Goal: Check status: Check status

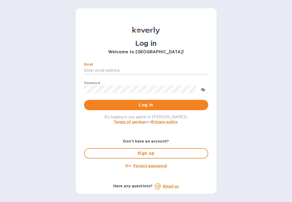
type input "[EMAIL_ADDRESS][DOMAIN_NAME]"
click at [146, 105] on button "Log in" at bounding box center [146, 105] width 124 height 10
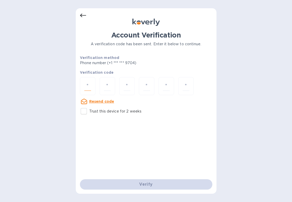
click at [87, 87] on input "number" at bounding box center [87, 86] width 7 height 10
type input "9"
type input "4"
type input "0"
type input "6"
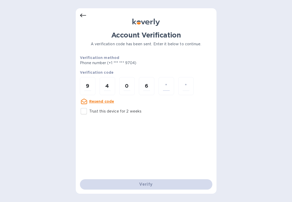
type input "6"
type input "9"
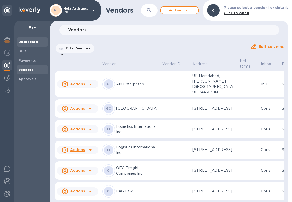
click at [29, 41] on b "Dashboard" at bounding box center [29, 42] width 20 height 4
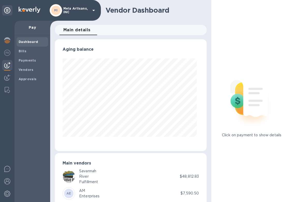
scroll to position [112, 150]
click at [29, 60] on b "Payments" at bounding box center [27, 60] width 17 height 4
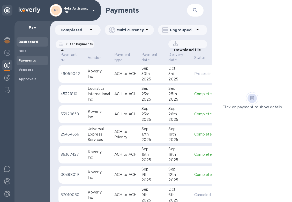
click at [27, 41] on b "Dashboard" at bounding box center [29, 42] width 20 height 4
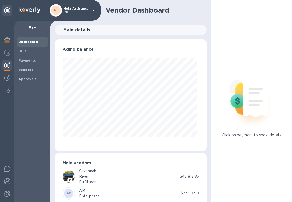
click at [93, 10] on icon at bounding box center [94, 10] width 6 height 6
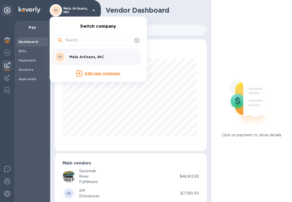
click at [93, 10] on div at bounding box center [146, 101] width 292 height 202
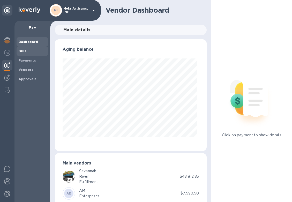
click at [25, 52] on b "Bills" at bounding box center [23, 51] width 8 height 4
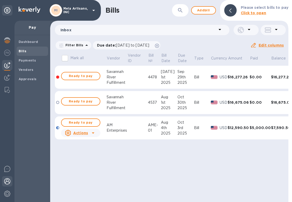
click at [8, 179] on img at bounding box center [7, 181] width 6 height 6
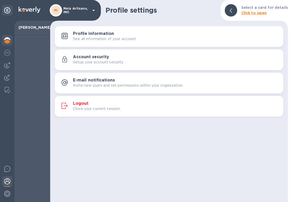
click at [8, 41] on img at bounding box center [7, 40] width 6 height 6
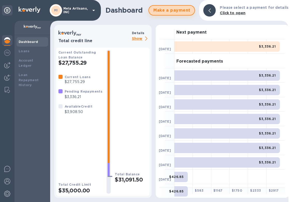
click at [176, 11] on span "Make a payment" at bounding box center [171, 10] width 37 height 6
